Goal: Information Seeking & Learning: Learn about a topic

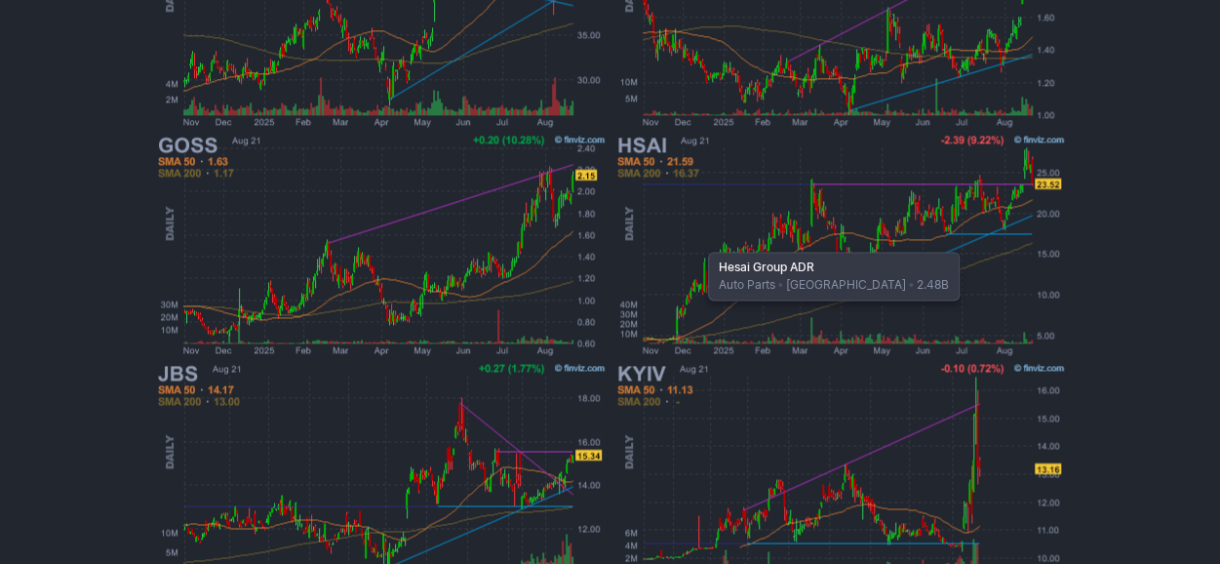
scroll to position [1245, 0]
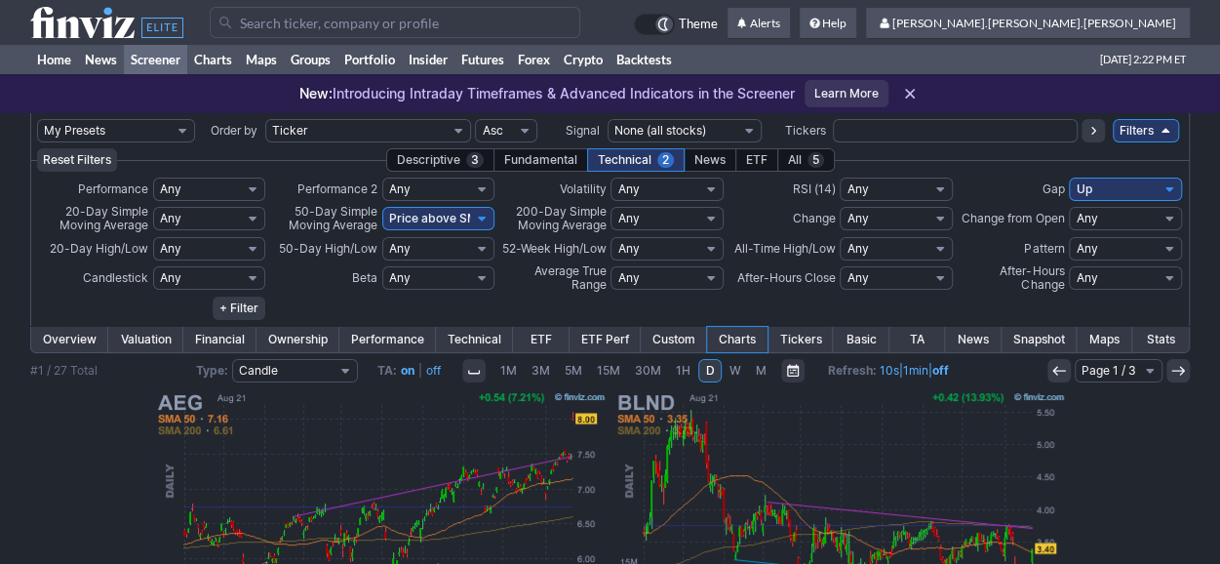
click at [157, 127] on select "My Presets -Save Screen -Edit Screens s: nuevo 2 2025 s: intradia s: CAIDA FUER…" at bounding box center [116, 130] width 158 height 23
click at [801, 162] on div "All 5" at bounding box center [806, 159] width 58 height 23
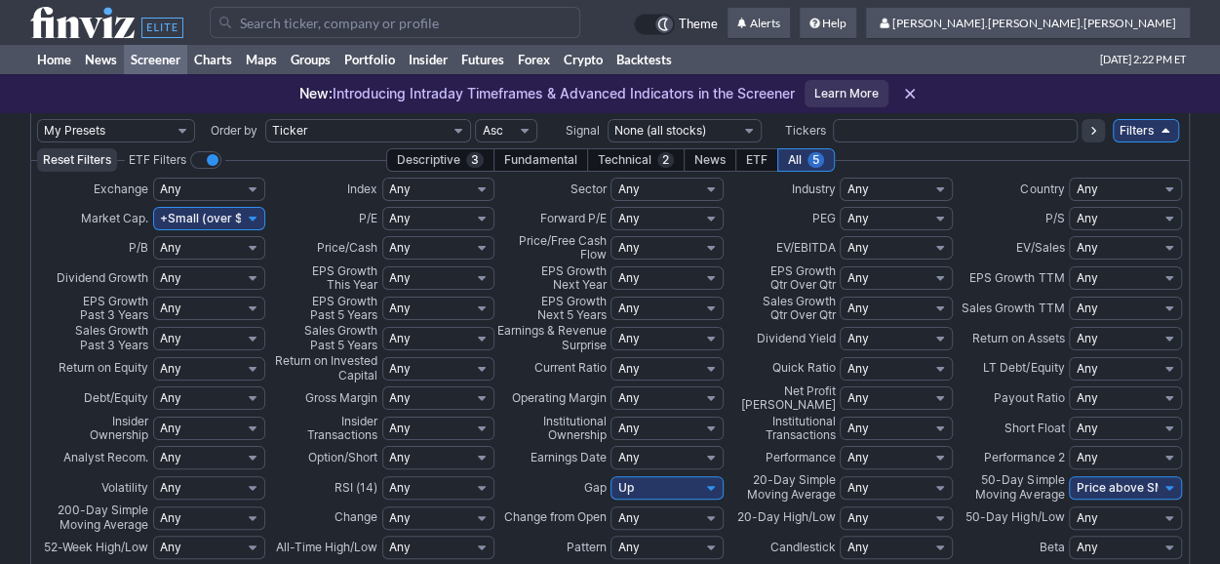
click at [131, 56] on link "Screener" at bounding box center [155, 59] width 63 height 29
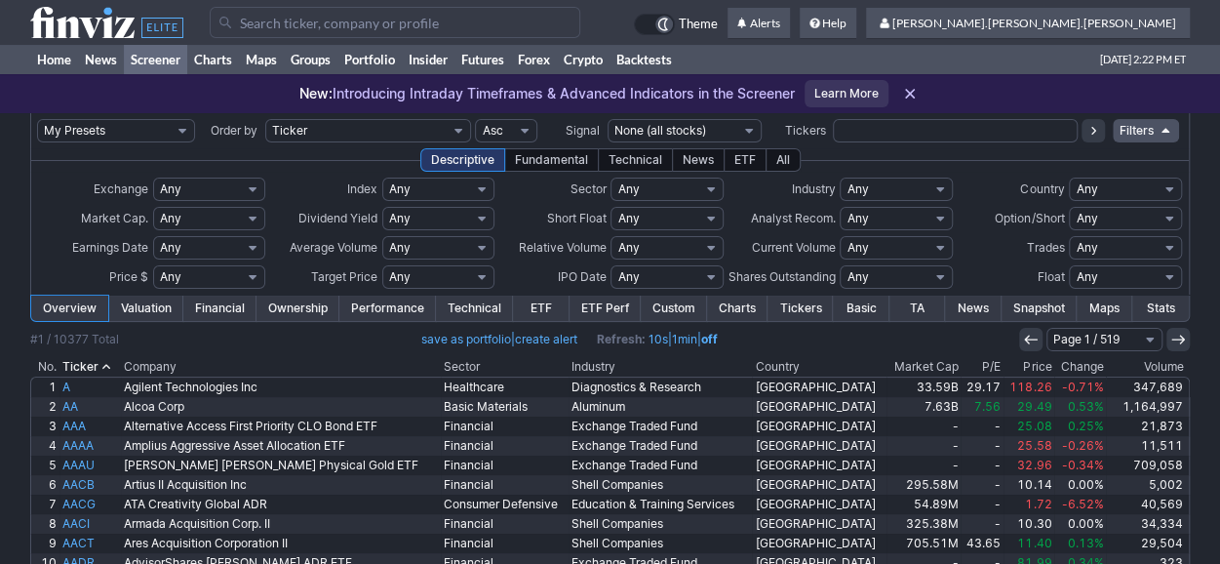
click at [159, 122] on select "My Presets -Save Screen -Edit Screens s: nuevo 2 2025 s: intradia s: CAIDA FUER…" at bounding box center [116, 130] width 158 height 23
click at [37, 119] on select "My Presets -Save Screen -Edit Screens s: nuevo 2 2025 s: intradia s: CAIDA FUER…" at bounding box center [116, 130] width 158 height 23
select select "My Presets"
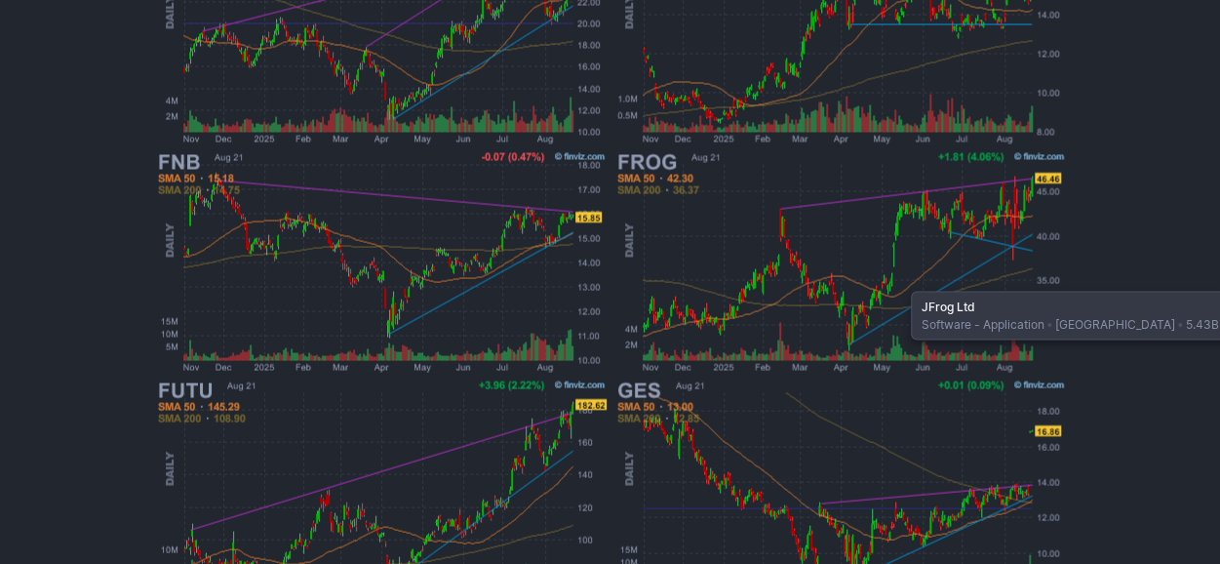
scroll to position [1749, 0]
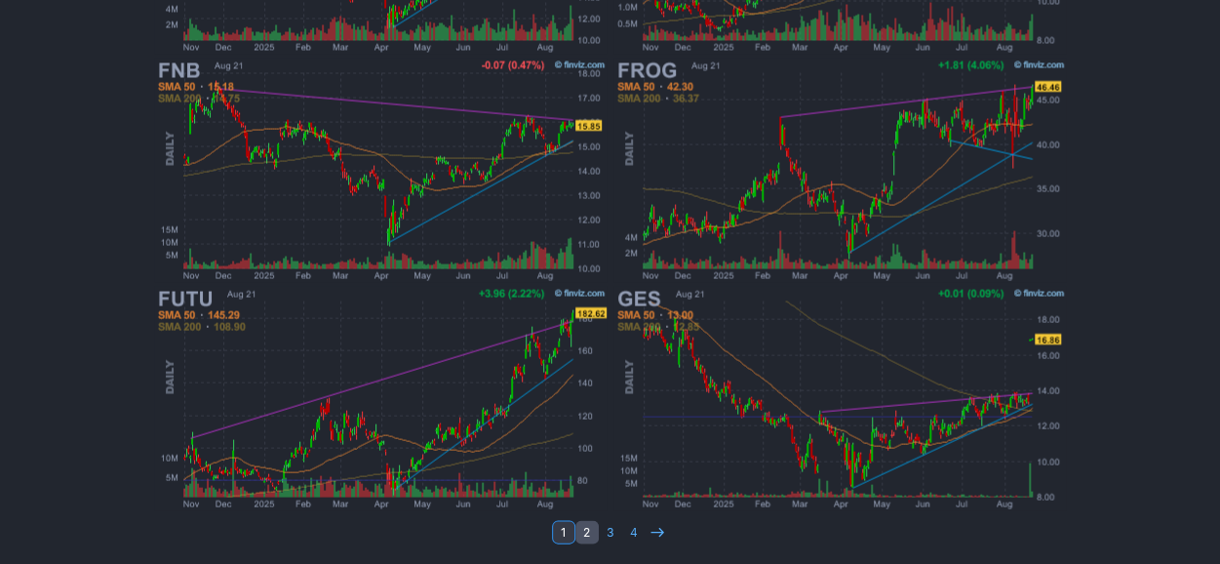
click at [590, 531] on link "2" at bounding box center [586, 531] width 23 height 23
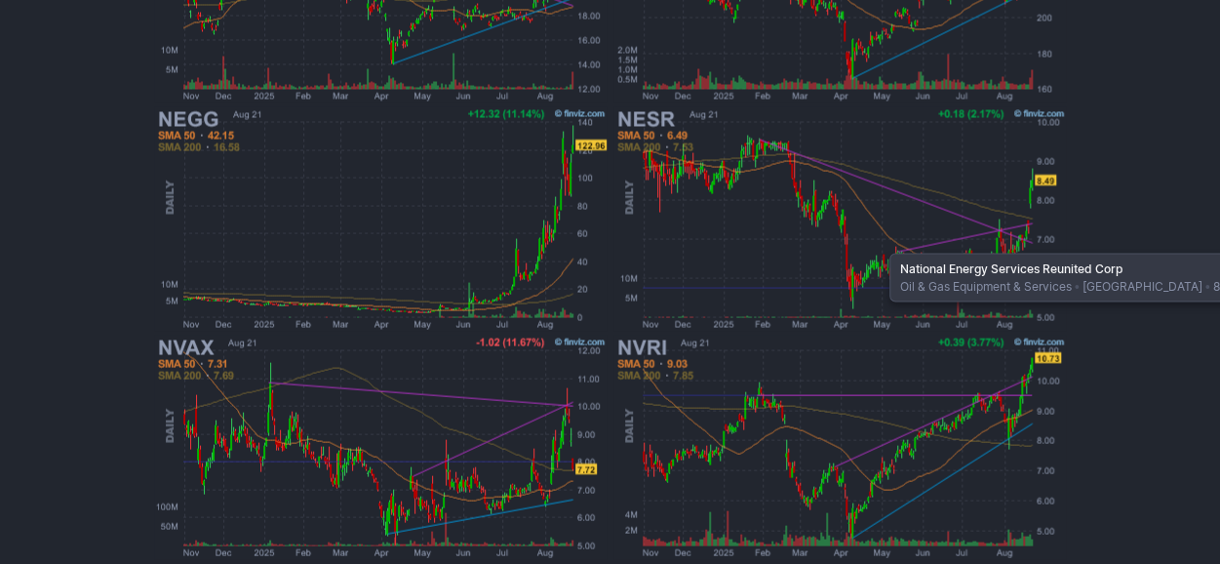
scroll to position [1749, 0]
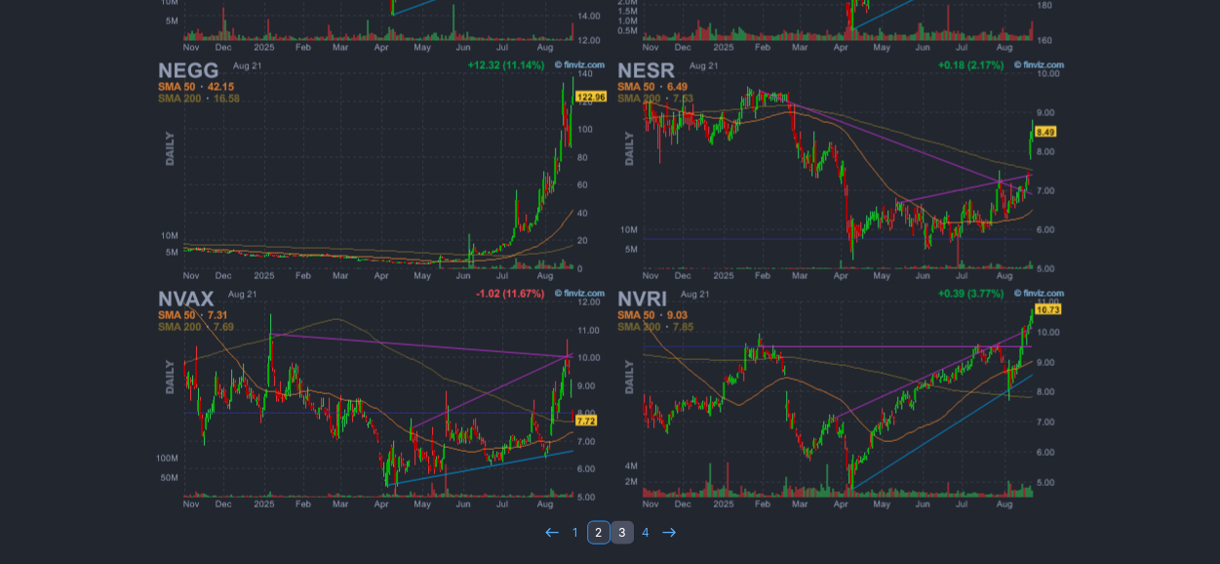
click at [626, 529] on link "3" at bounding box center [621, 531] width 23 height 23
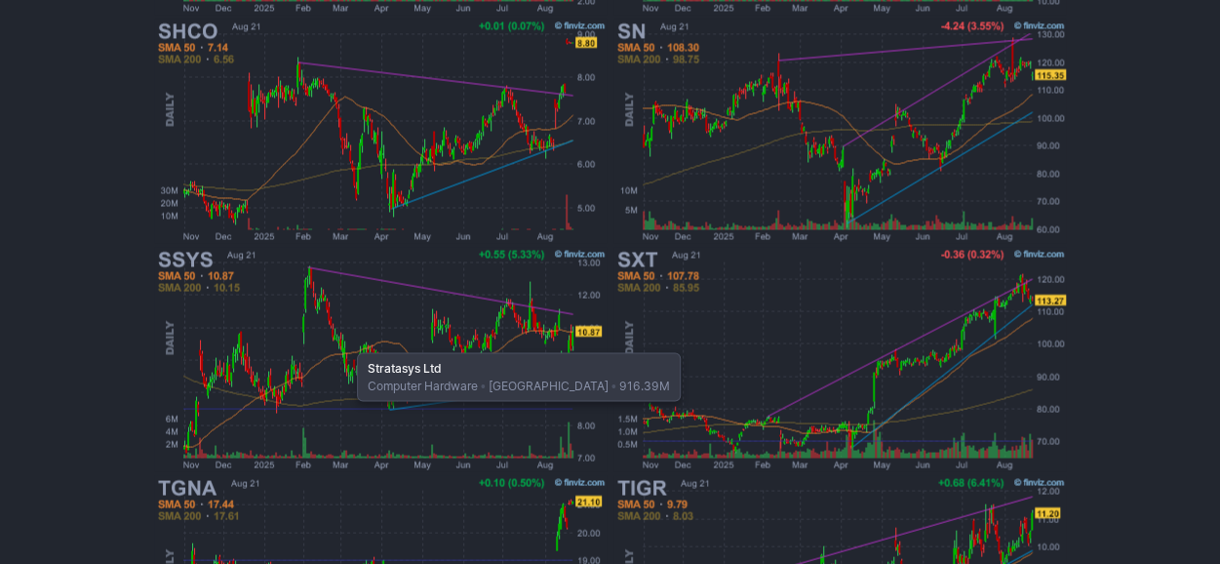
scroll to position [1749, 0]
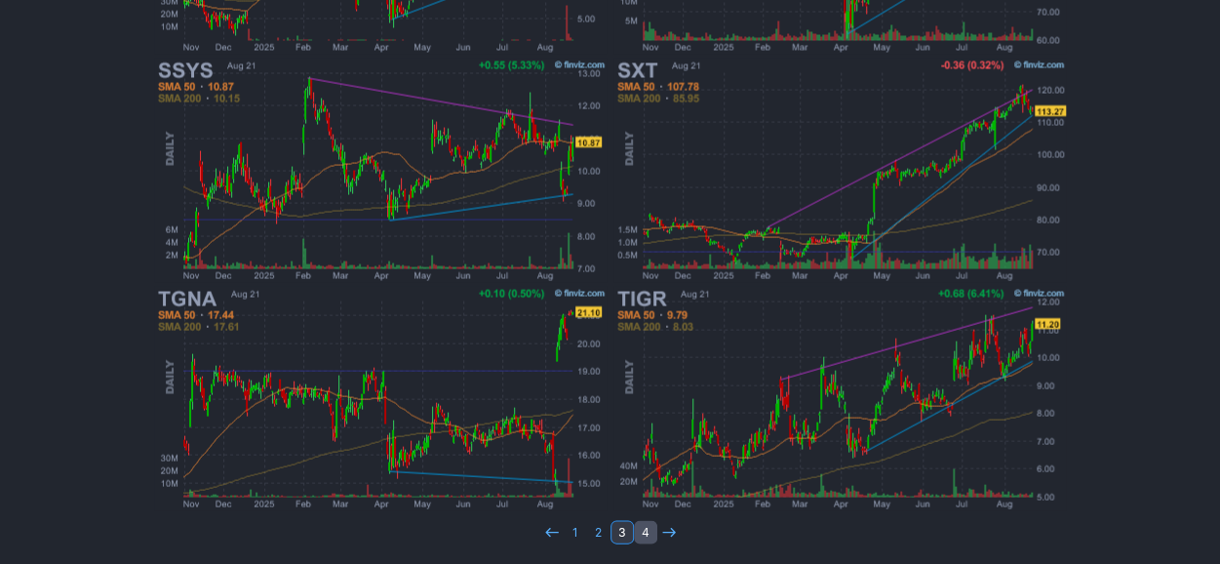
click at [646, 530] on link "4" at bounding box center [645, 531] width 23 height 23
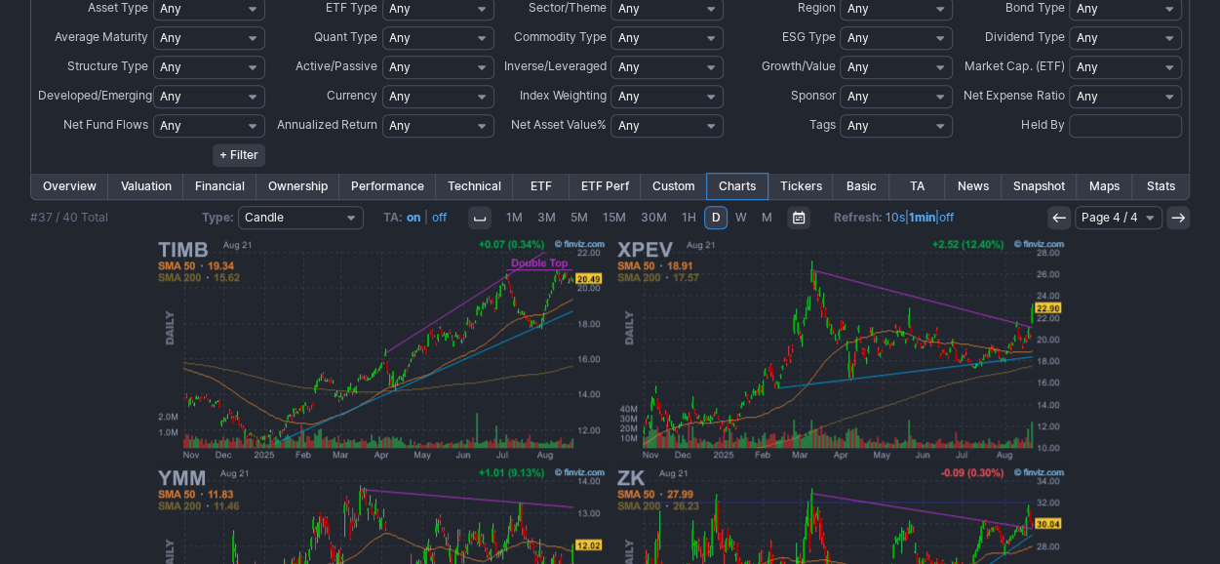
scroll to position [739, 0]
